Goal: Task Accomplishment & Management: Manage account settings

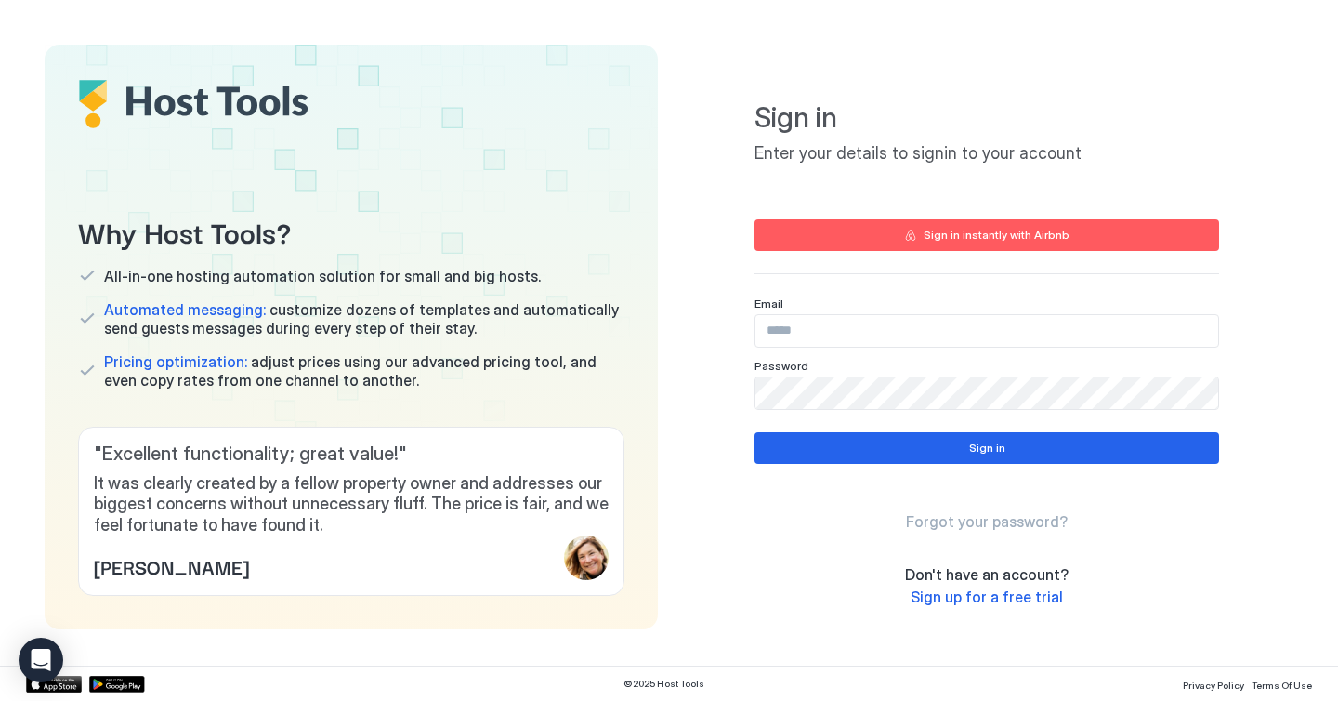
type input "**********"
click at [807, 452] on button "Sign in" at bounding box center [986, 448] width 465 height 32
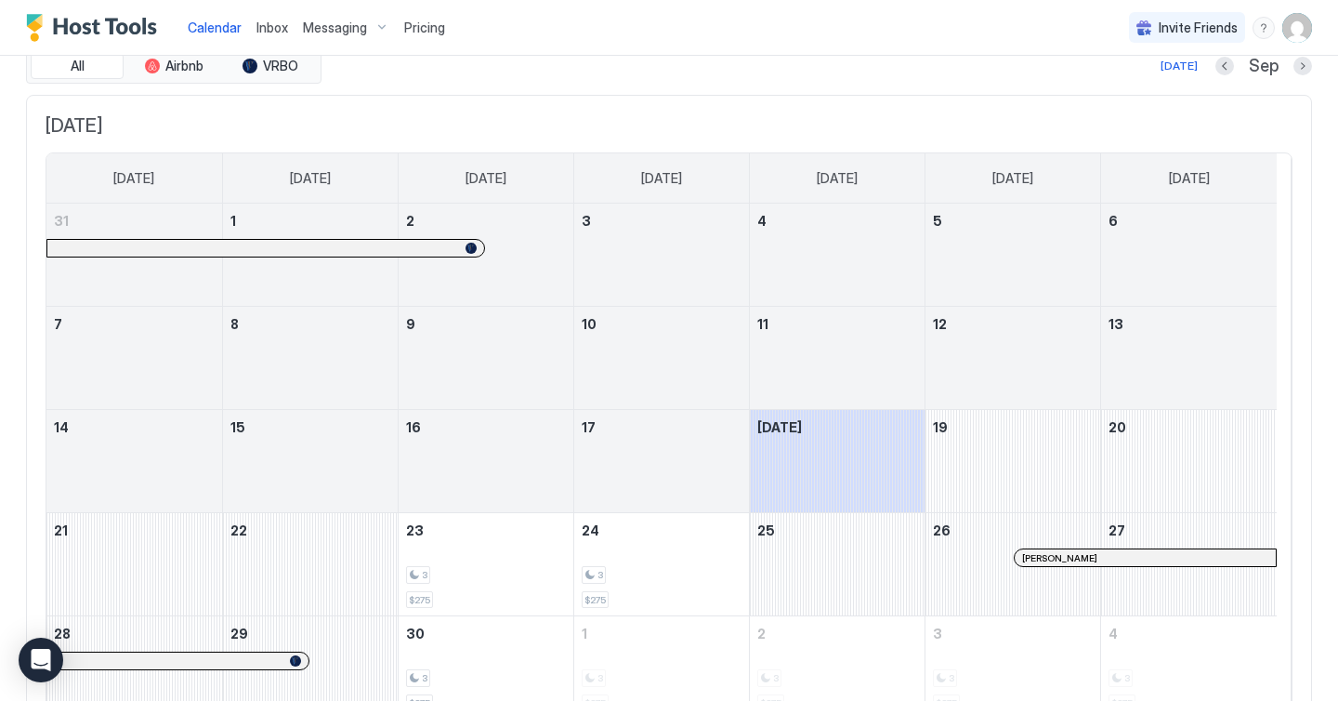
scroll to position [144, 0]
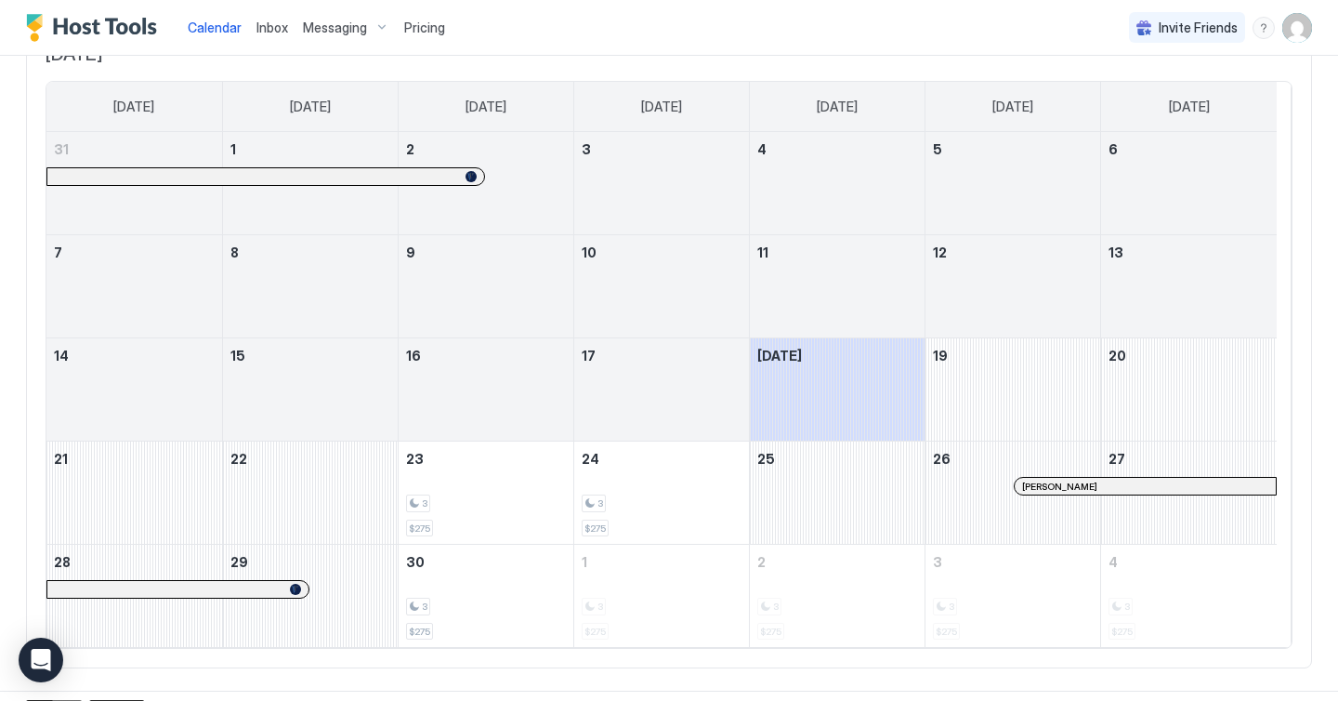
click at [1051, 486] on div at bounding box center [1050, 485] width 15 height 15
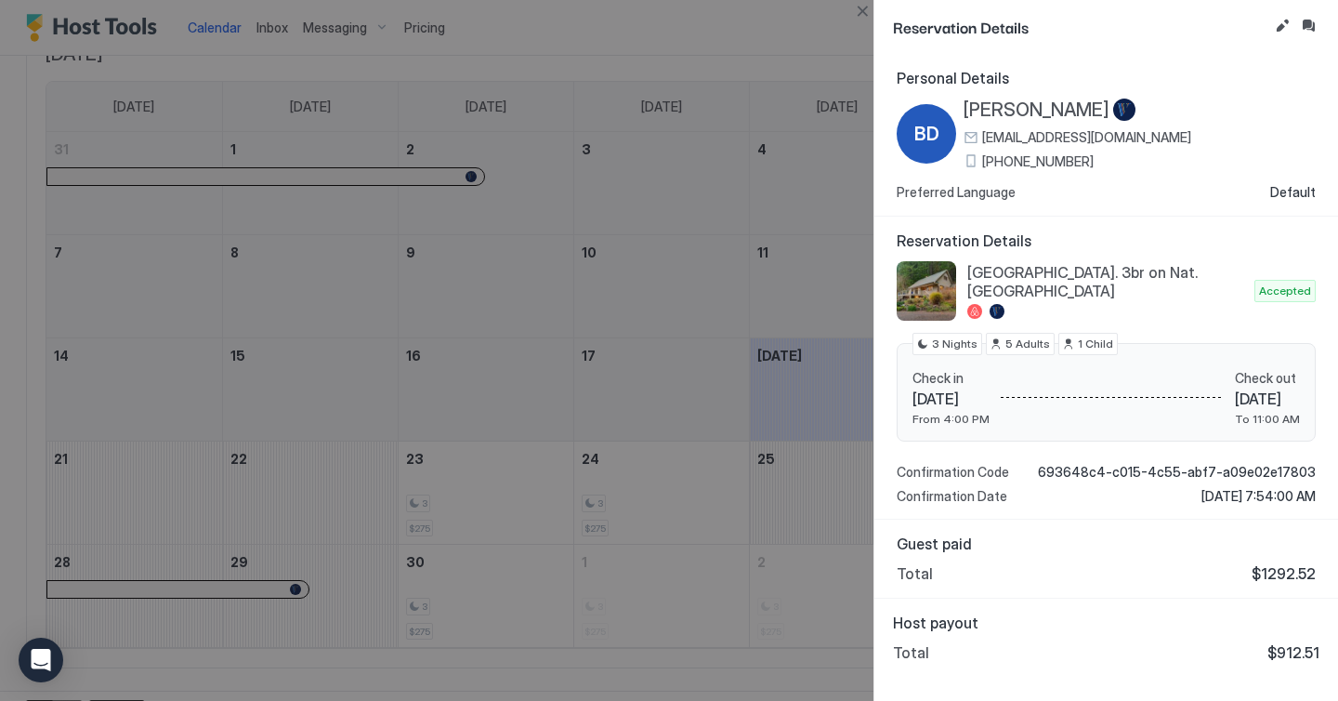
click at [864, 53] on div at bounding box center [669, 350] width 1338 height 701
click at [828, 46] on div at bounding box center [669, 350] width 1338 height 701
click at [852, 27] on div at bounding box center [669, 350] width 1338 height 701
click at [781, 134] on div at bounding box center [669, 350] width 1338 height 701
